Goal: Information Seeking & Learning: Learn about a topic

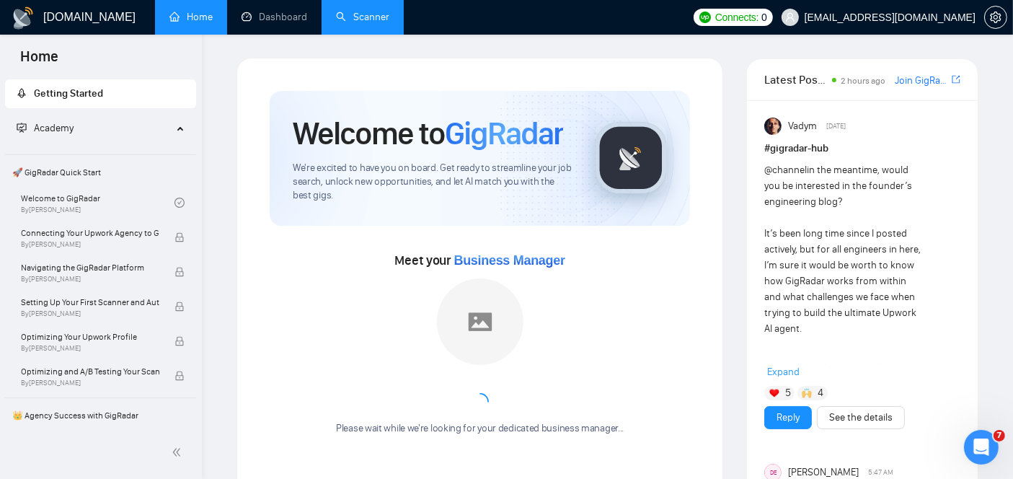
click at [382, 12] on link "Scanner" at bounding box center [362, 17] width 53 height 12
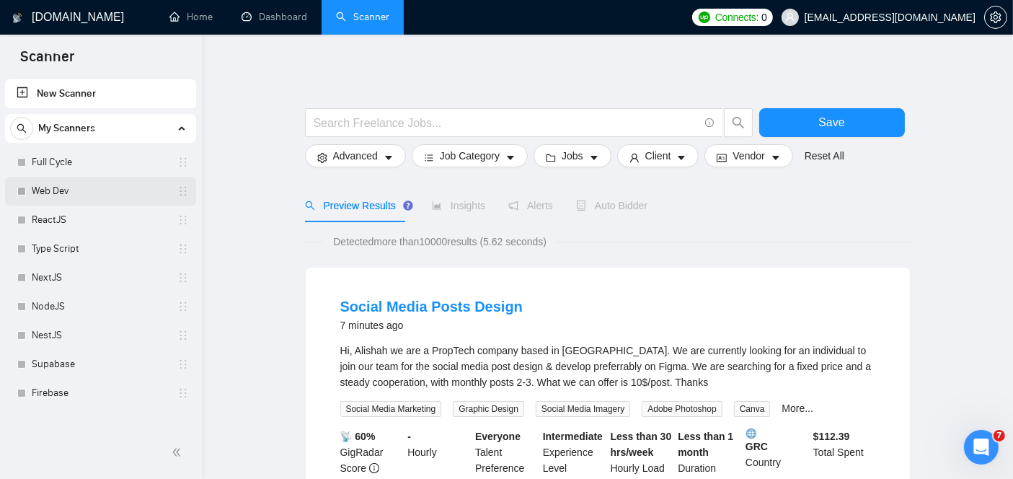
click at [107, 190] on link "Web Dev" at bounding box center [100, 191] width 137 height 29
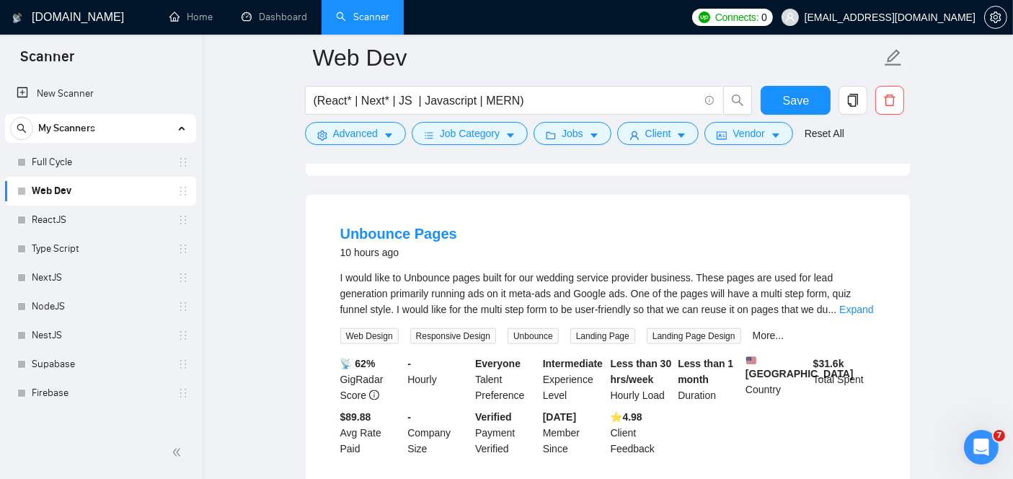
scroll to position [1722, 0]
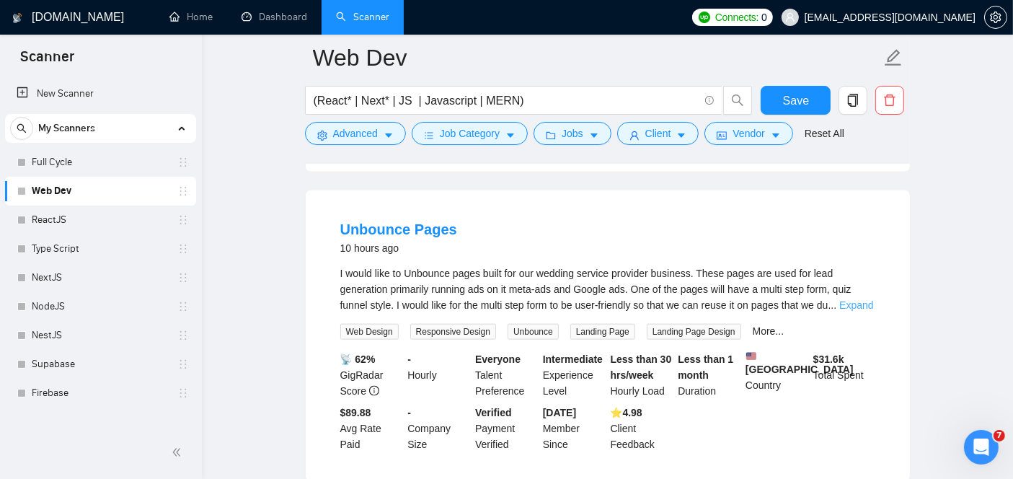
click at [863, 299] on link "Expand" at bounding box center [857, 305] width 34 height 12
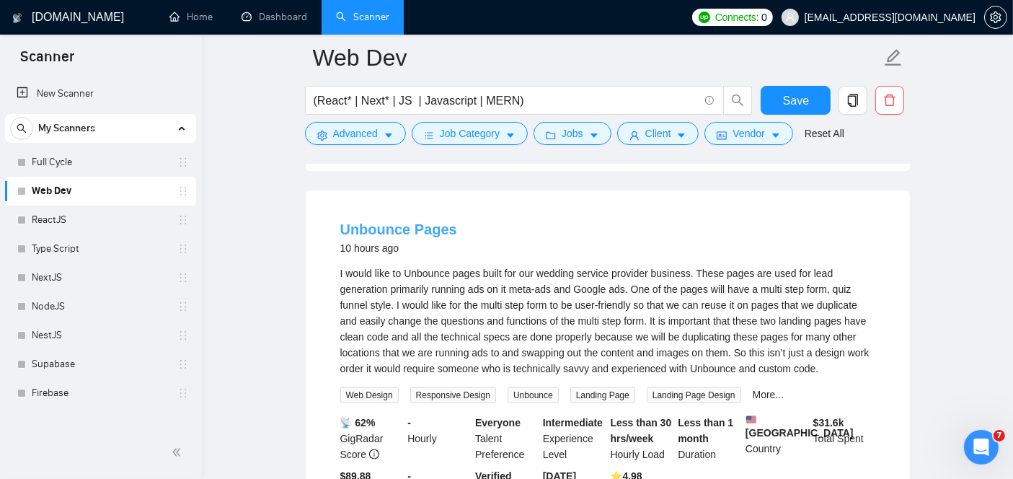
click at [381, 221] on link "Unbounce Pages" at bounding box center [398, 229] width 117 height 16
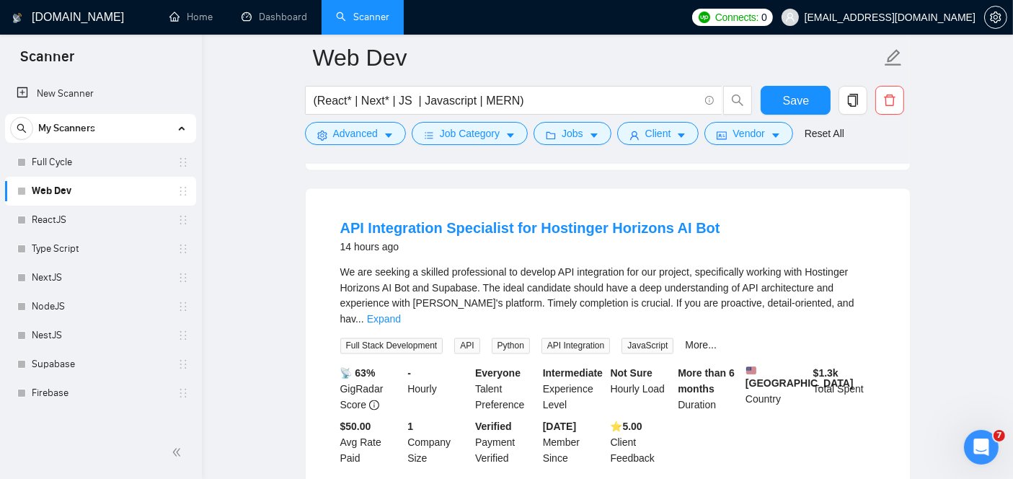
scroll to position [2432, 0]
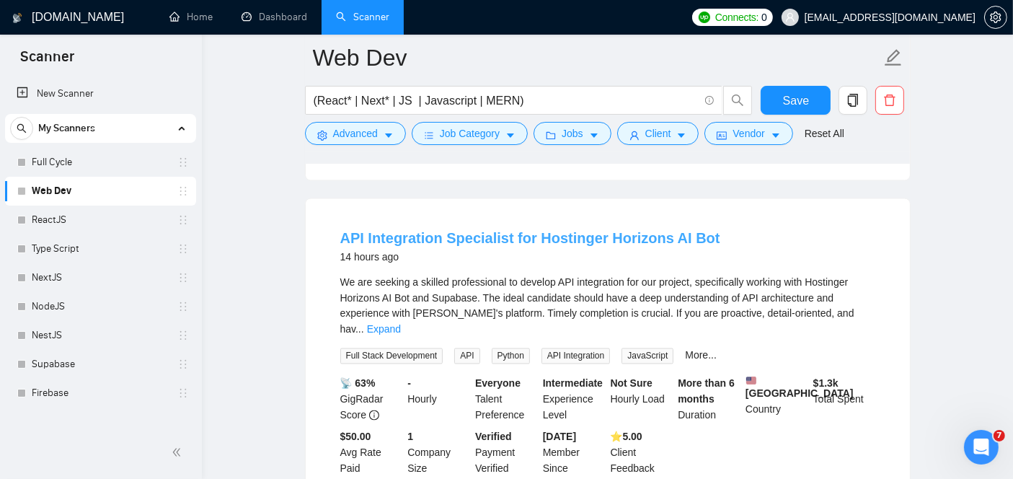
click at [397, 230] on link "API Integration Specialist for Hostinger Horizons AI Bot" at bounding box center [530, 238] width 380 height 16
click at [401, 324] on link "Expand" at bounding box center [384, 330] width 34 height 12
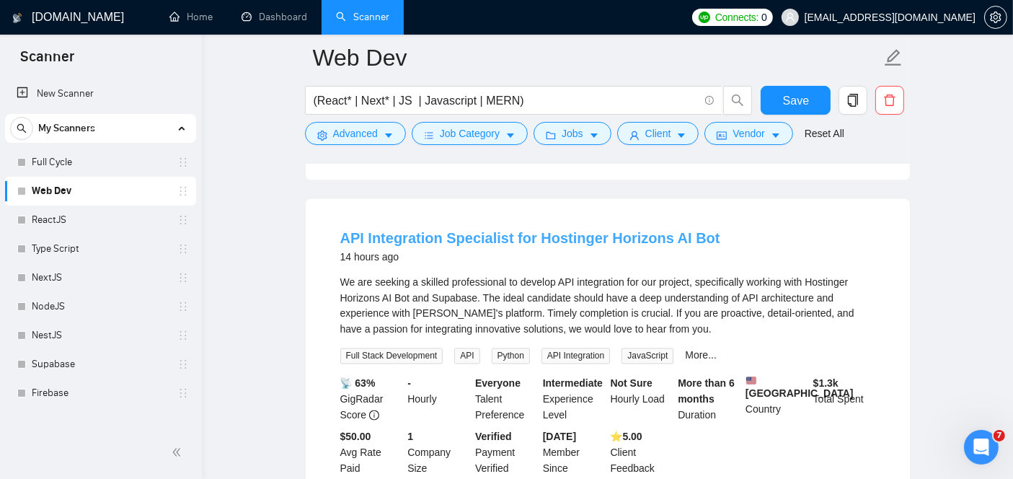
click at [463, 230] on link "API Integration Specialist for Hostinger Horizons AI Bot" at bounding box center [530, 238] width 380 height 16
